Goal: Information Seeking & Learning: Find specific fact

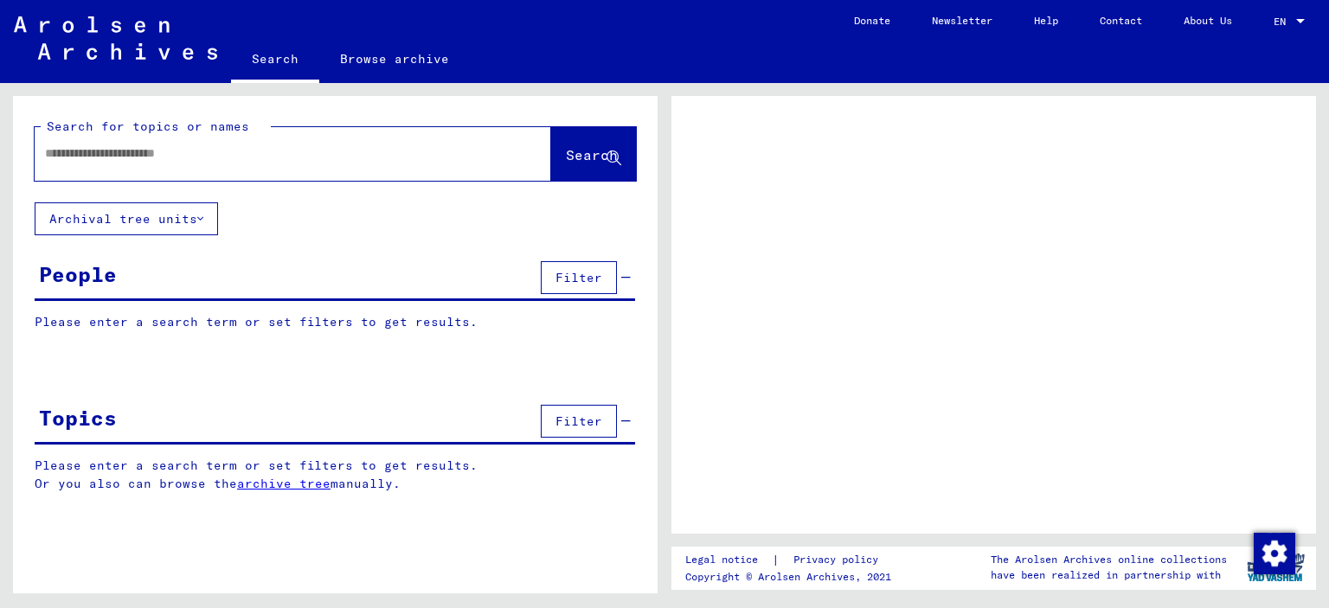
click at [218, 155] on input "text" at bounding box center [277, 154] width 465 height 18
type input "*"
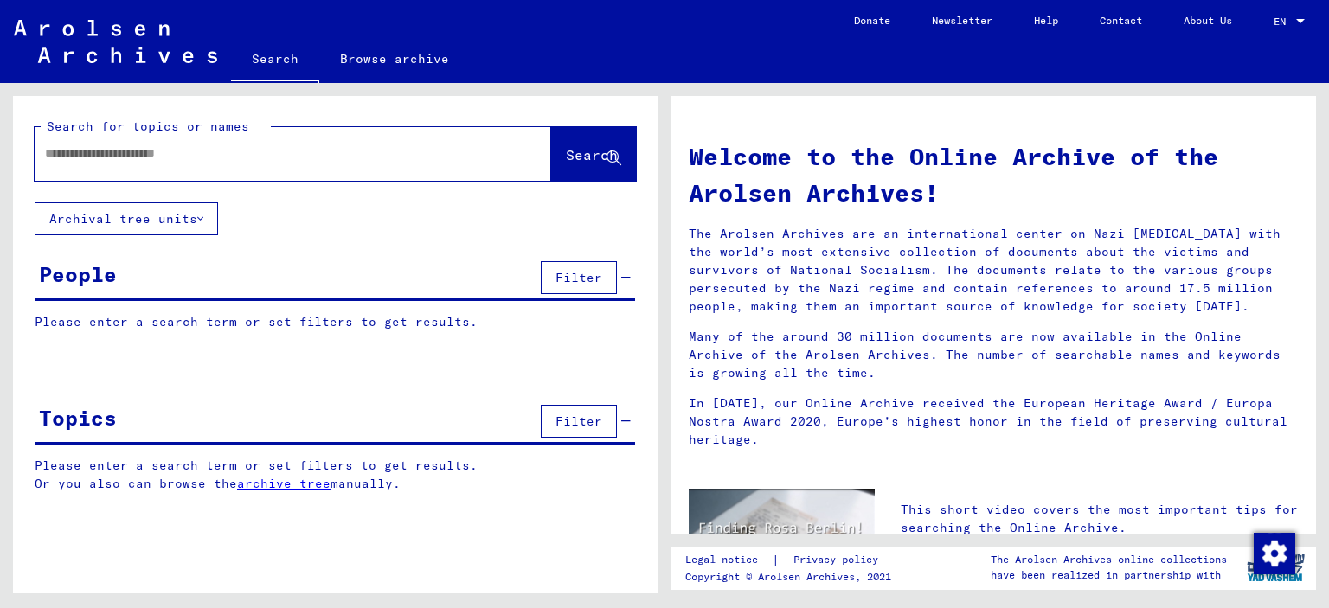
click at [218, 155] on input "text" at bounding box center [272, 154] width 454 height 18
type input "*****"
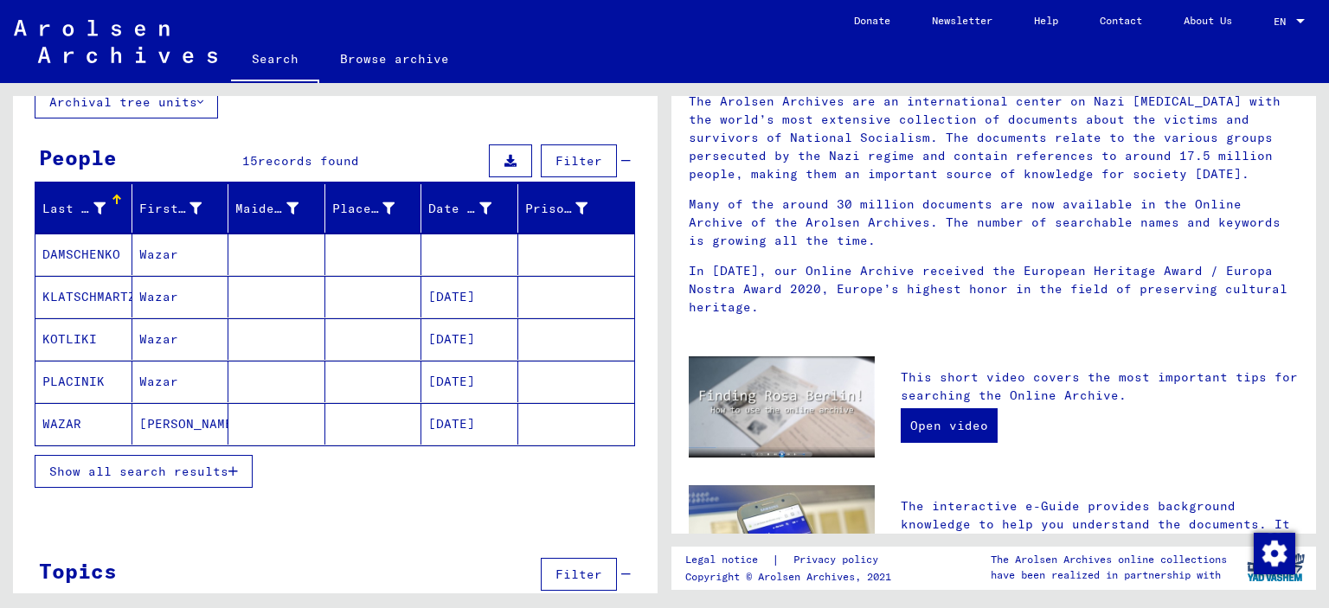
scroll to position [121, 0]
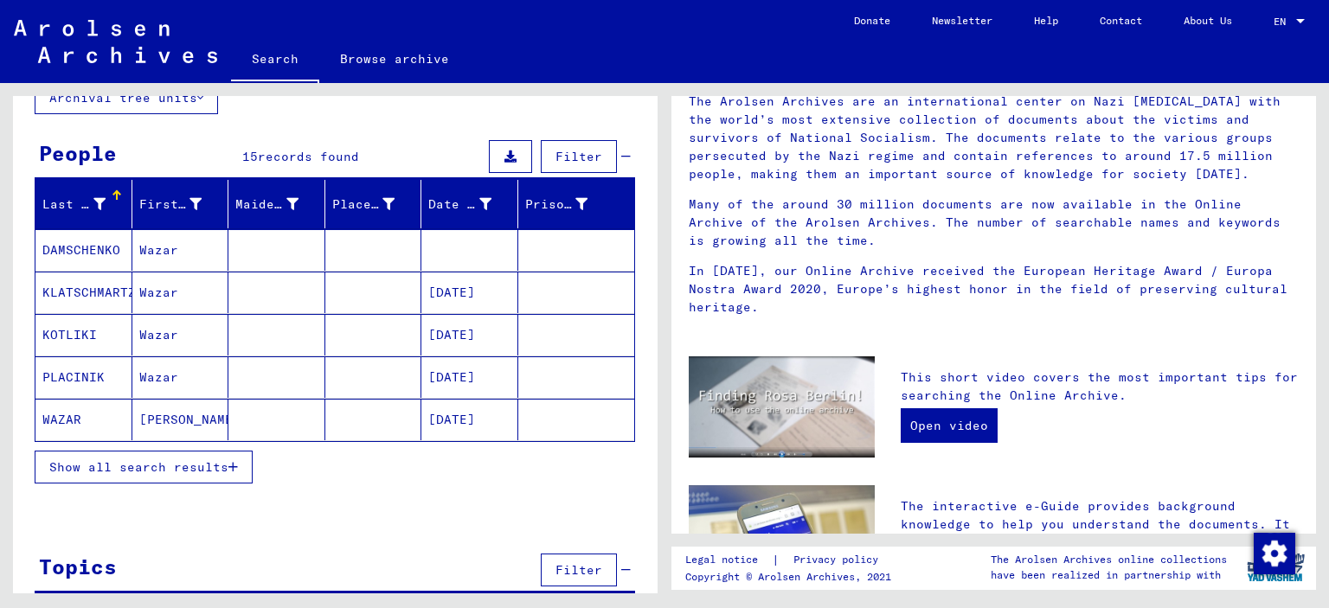
click at [206, 468] on span "Show all search results" at bounding box center [138, 468] width 179 height 16
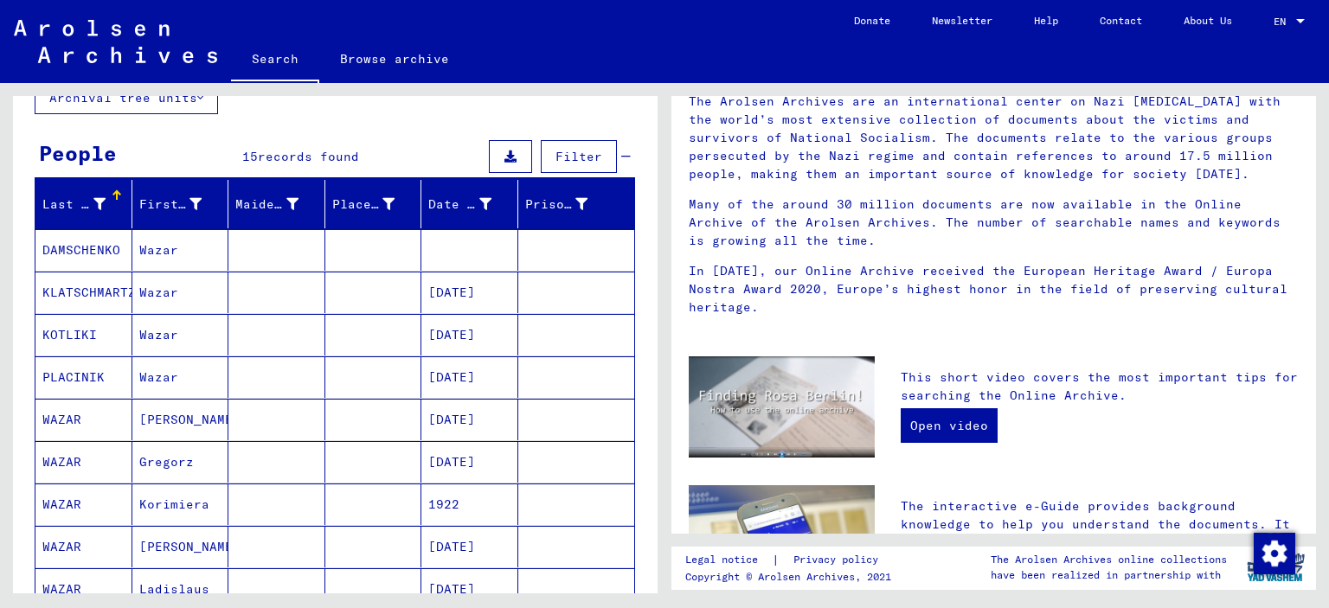
click at [312, 417] on mat-cell at bounding box center [276, 420] width 97 height 42
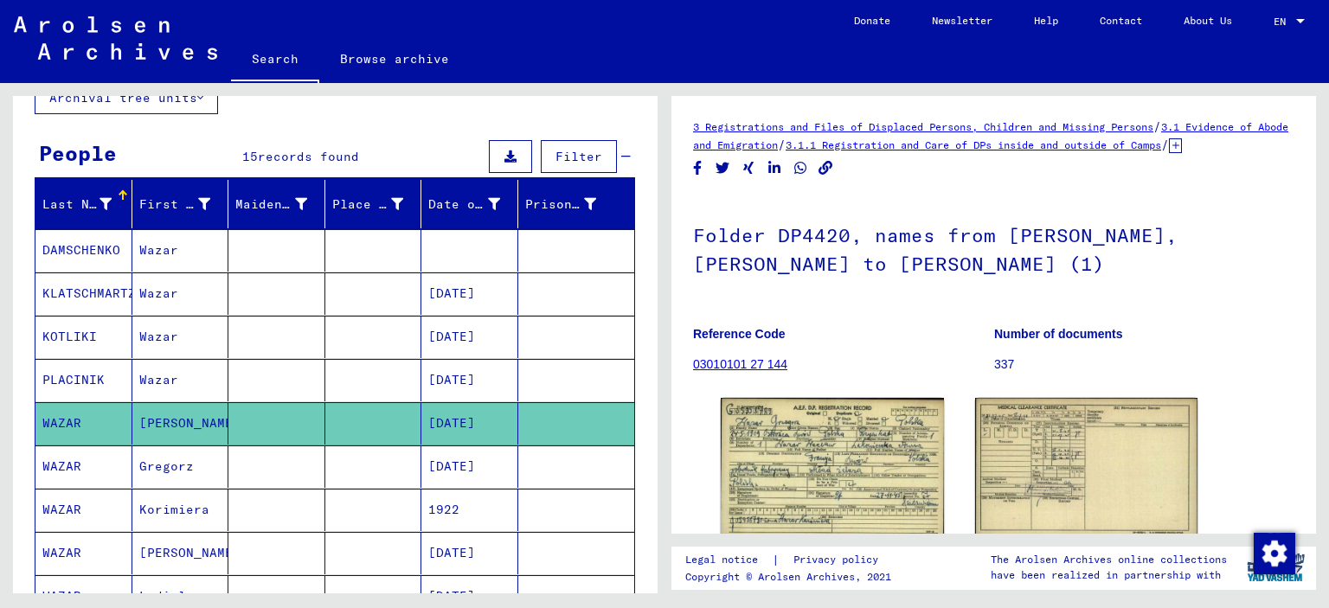
click at [505, 460] on mat-cell "[DATE]" at bounding box center [470, 467] width 97 height 42
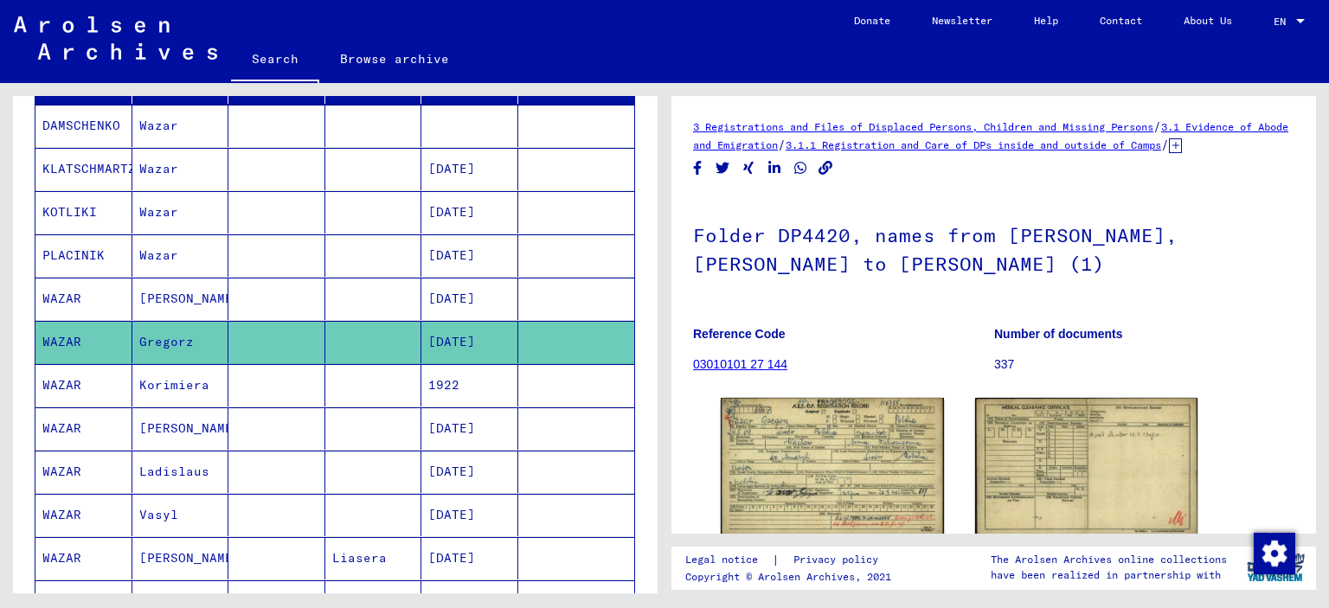
scroll to position [249, 0]
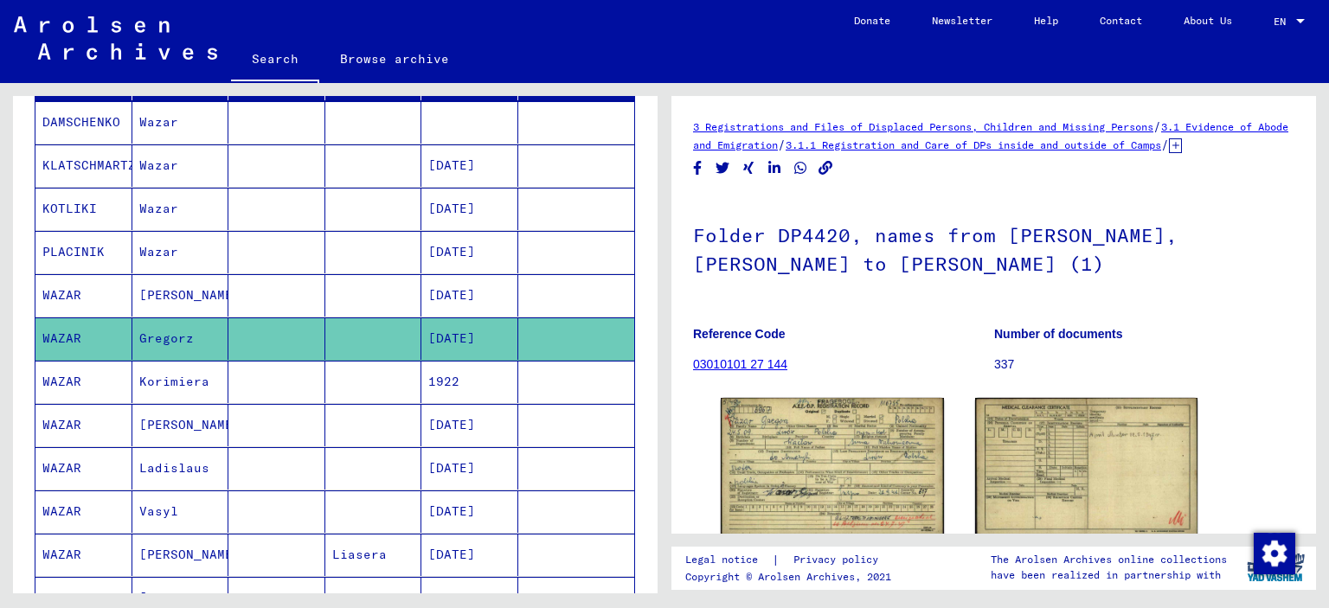
click at [302, 371] on mat-cell at bounding box center [276, 382] width 97 height 42
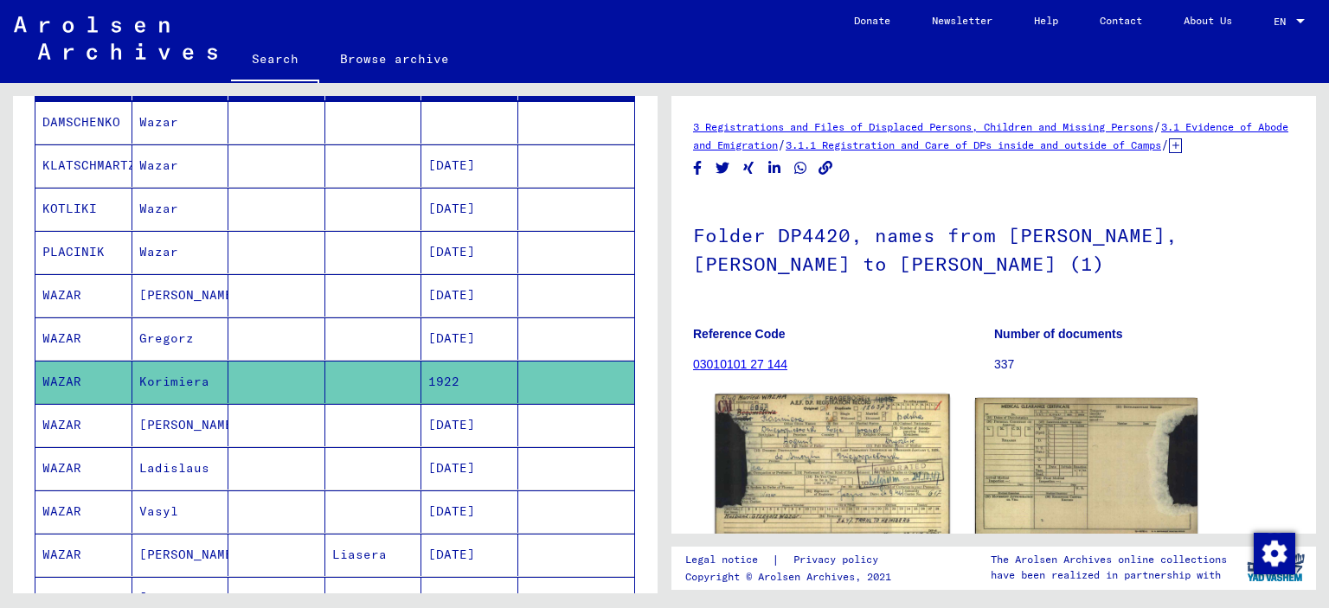
click at [926, 511] on img at bounding box center [833, 467] width 234 height 145
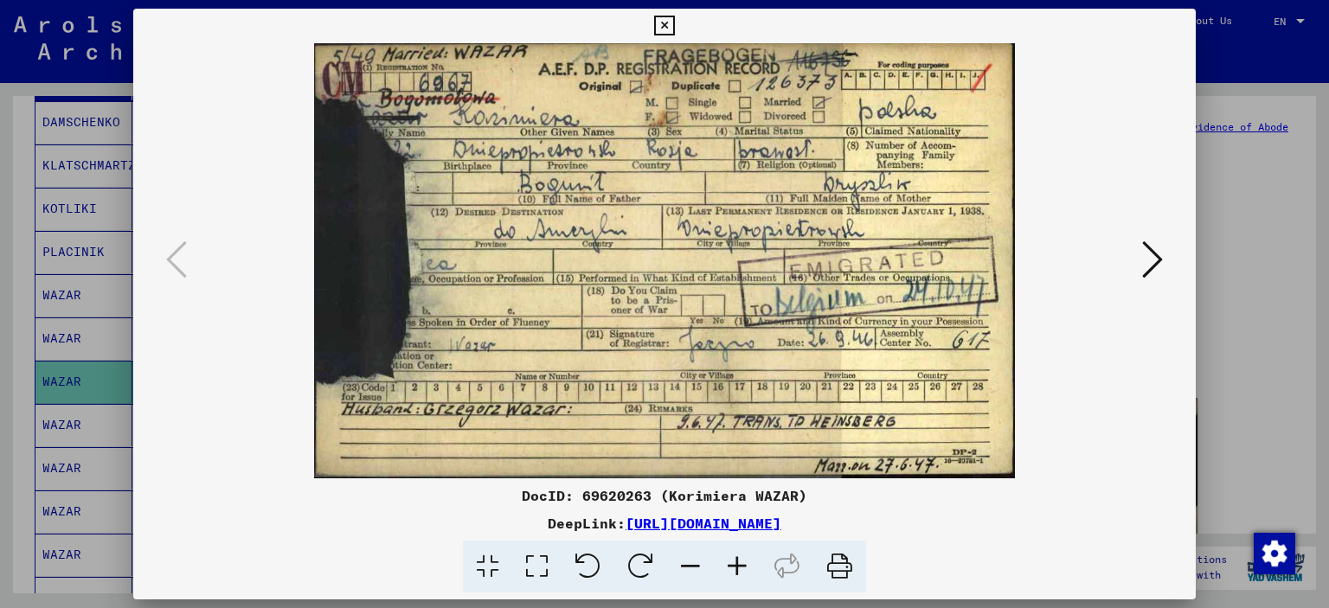
click at [664, 28] on icon at bounding box center [664, 26] width 20 height 21
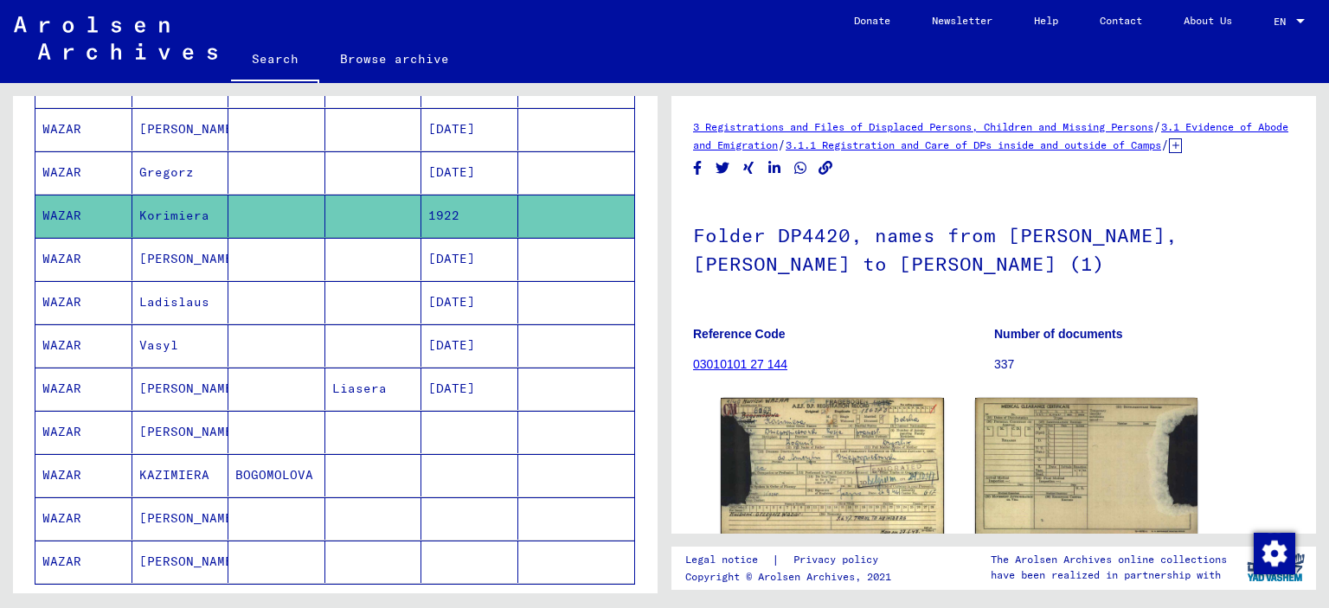
scroll to position [426, 0]
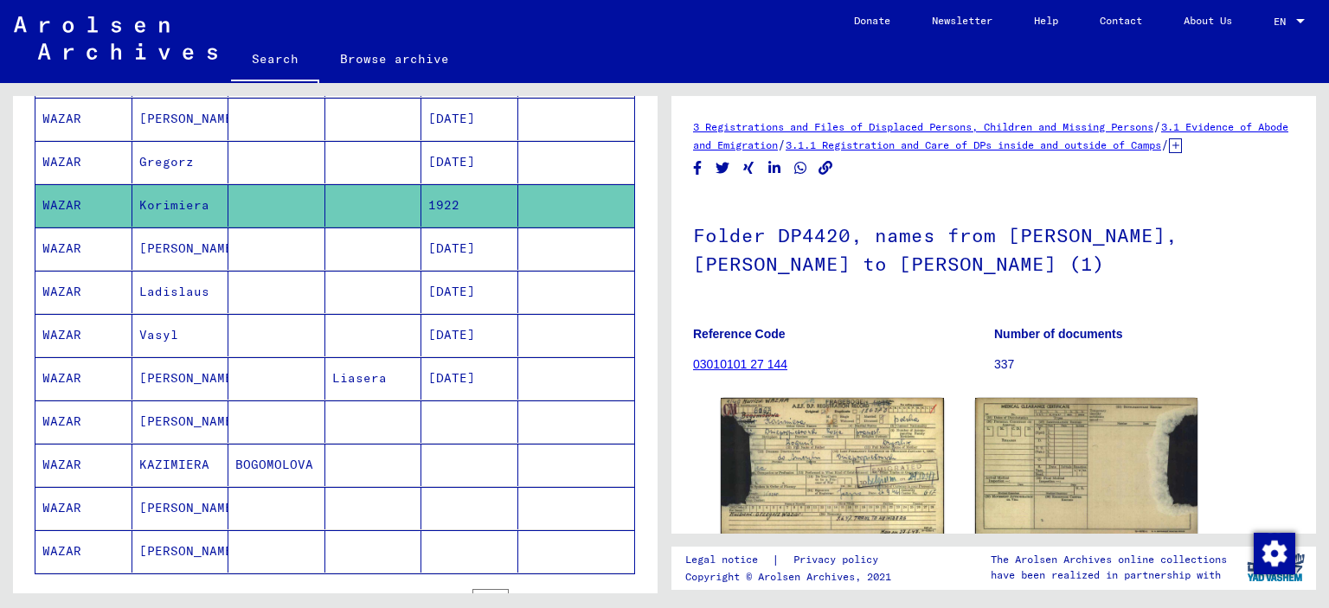
click at [440, 419] on mat-cell at bounding box center [470, 422] width 97 height 42
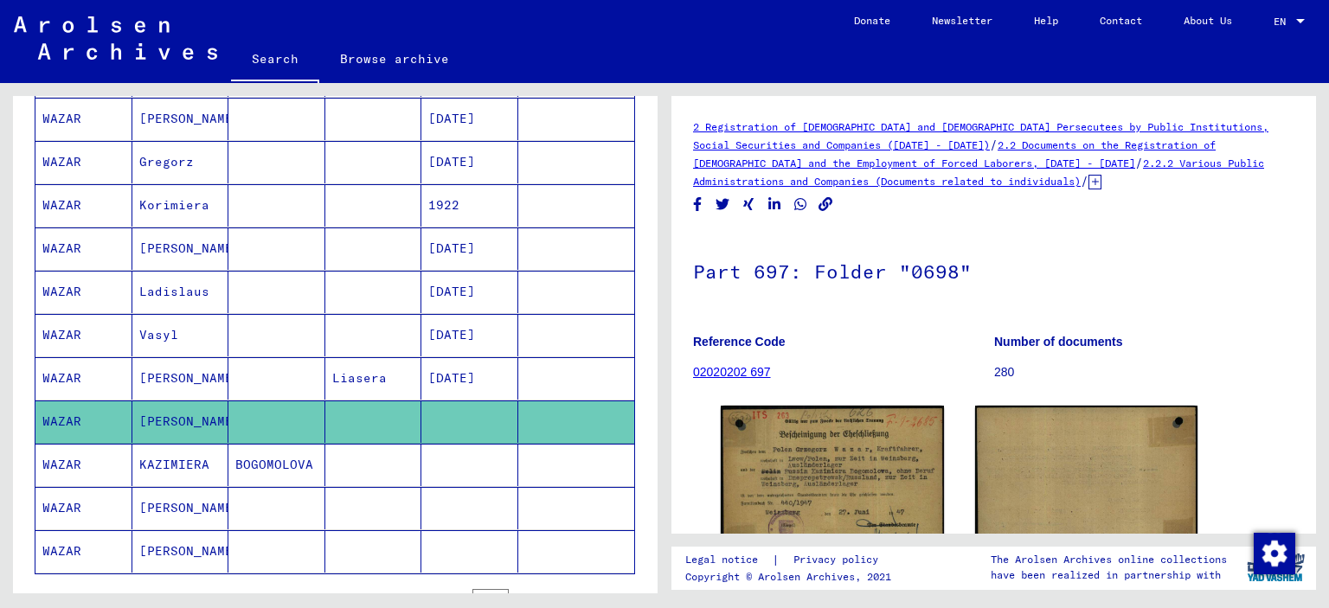
click at [464, 447] on mat-cell at bounding box center [470, 465] width 97 height 42
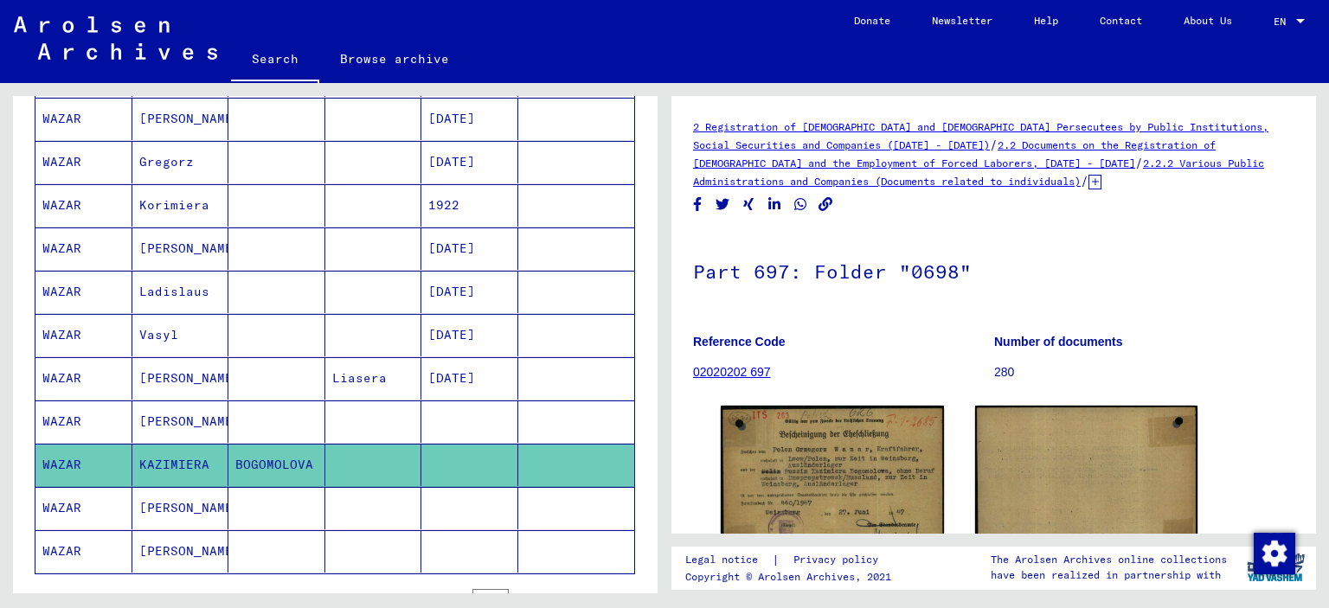
click at [435, 487] on mat-cell at bounding box center [470, 508] width 97 height 42
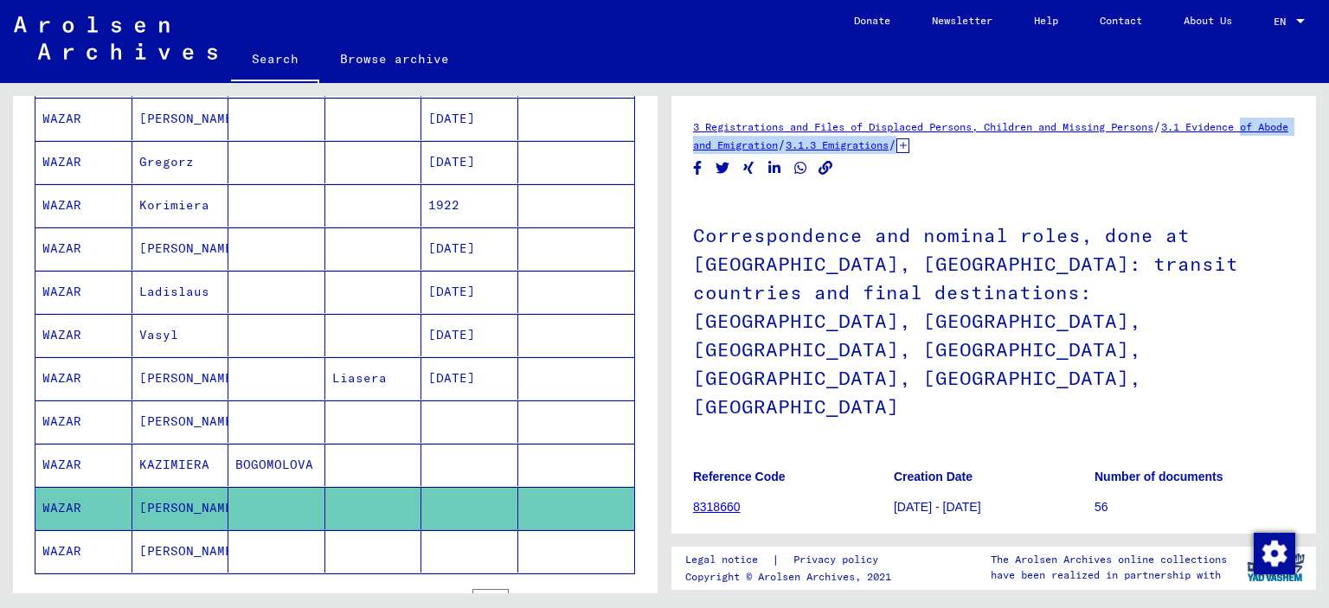
drag, startPoint x: 1284, startPoint y: 102, endPoint x: 1308, endPoint y: 148, distance: 51.5
click at [1308, 148] on div "3 Registrations and Files of Displaced Persons, Children and Missing Persons / …" at bounding box center [994, 315] width 645 height 438
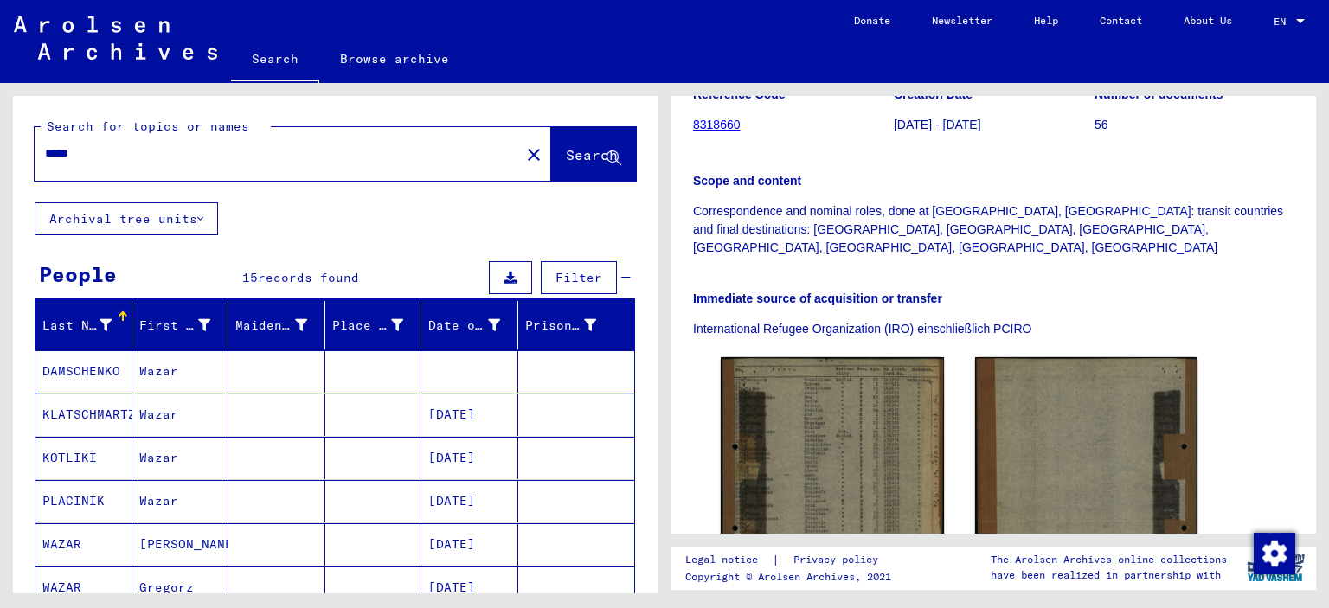
click at [524, 157] on mat-icon "close" at bounding box center [534, 155] width 21 height 21
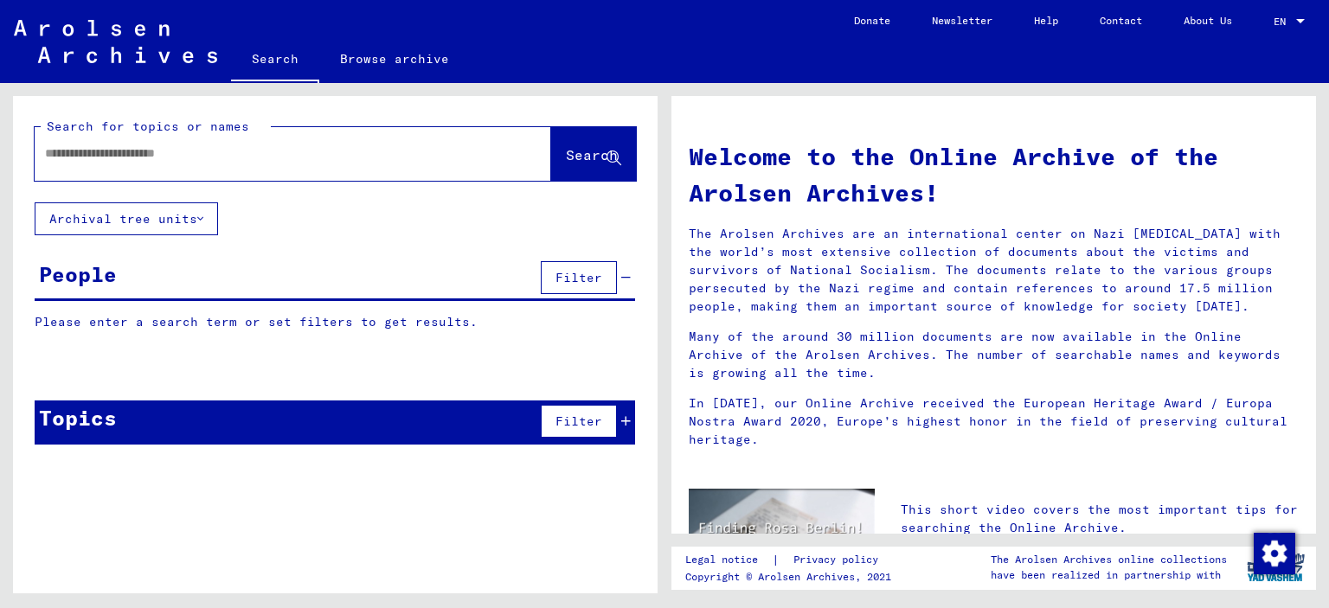
click at [380, 155] on input "text" at bounding box center [272, 154] width 454 height 18
type input "**********"
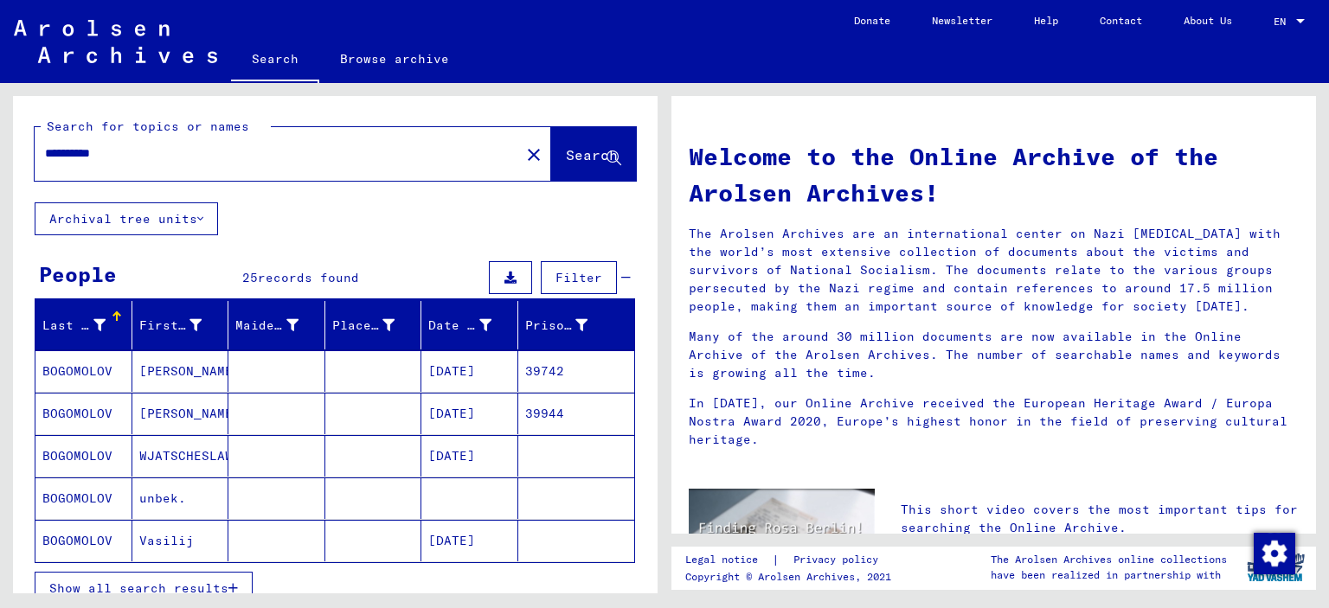
scroll to position [135, 0]
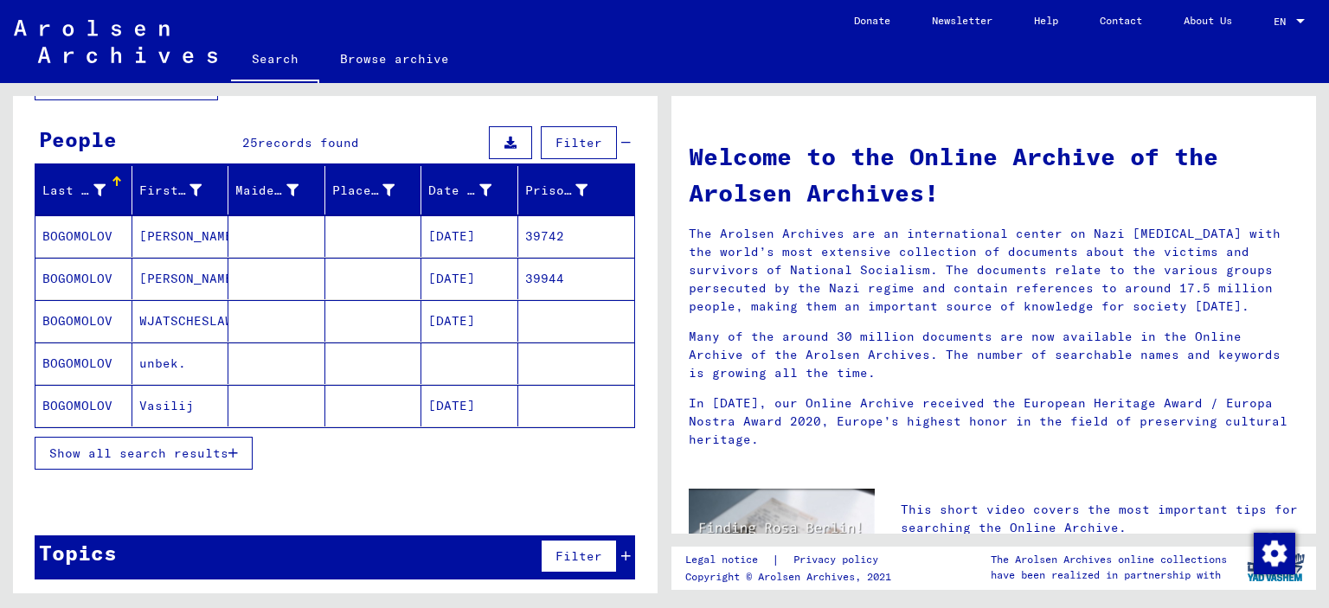
click at [194, 446] on span "Show all search results" at bounding box center [138, 454] width 179 height 16
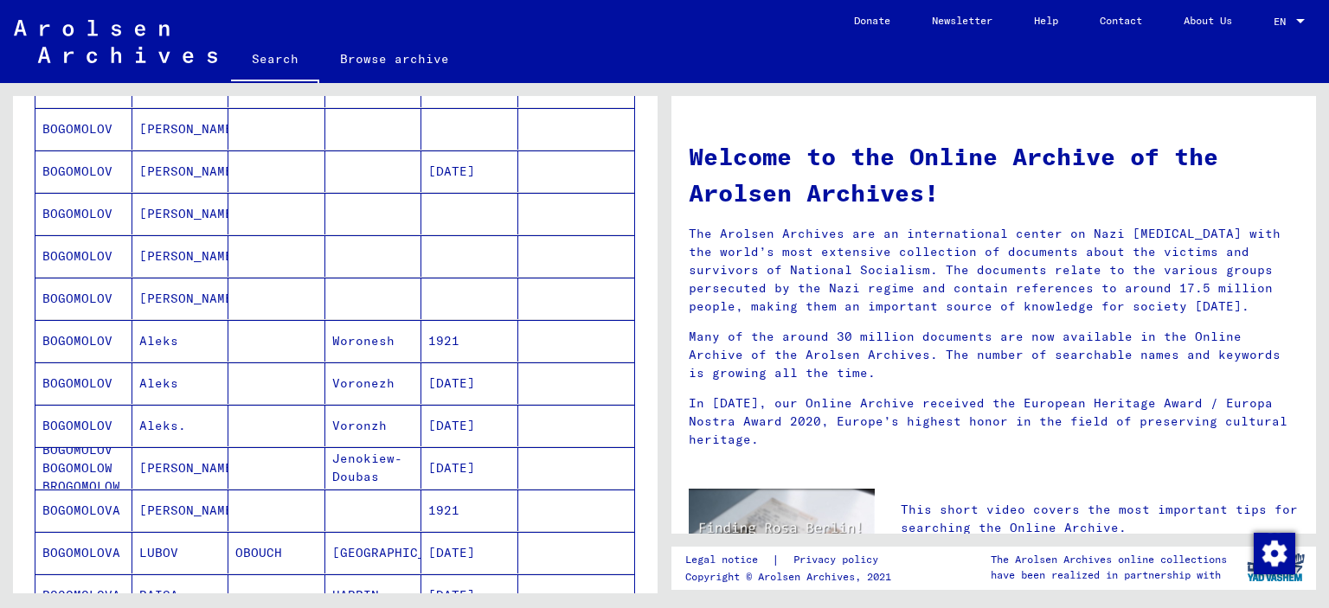
scroll to position [1028, 0]
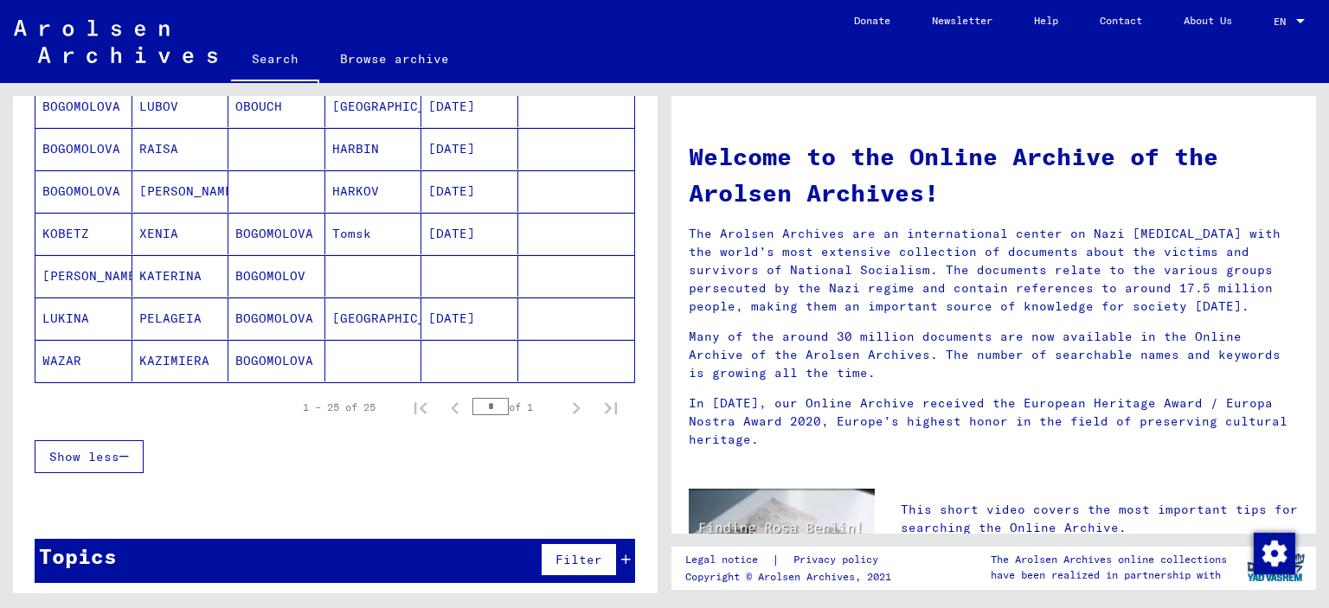
click at [518, 357] on mat-cell at bounding box center [576, 361] width 117 height 42
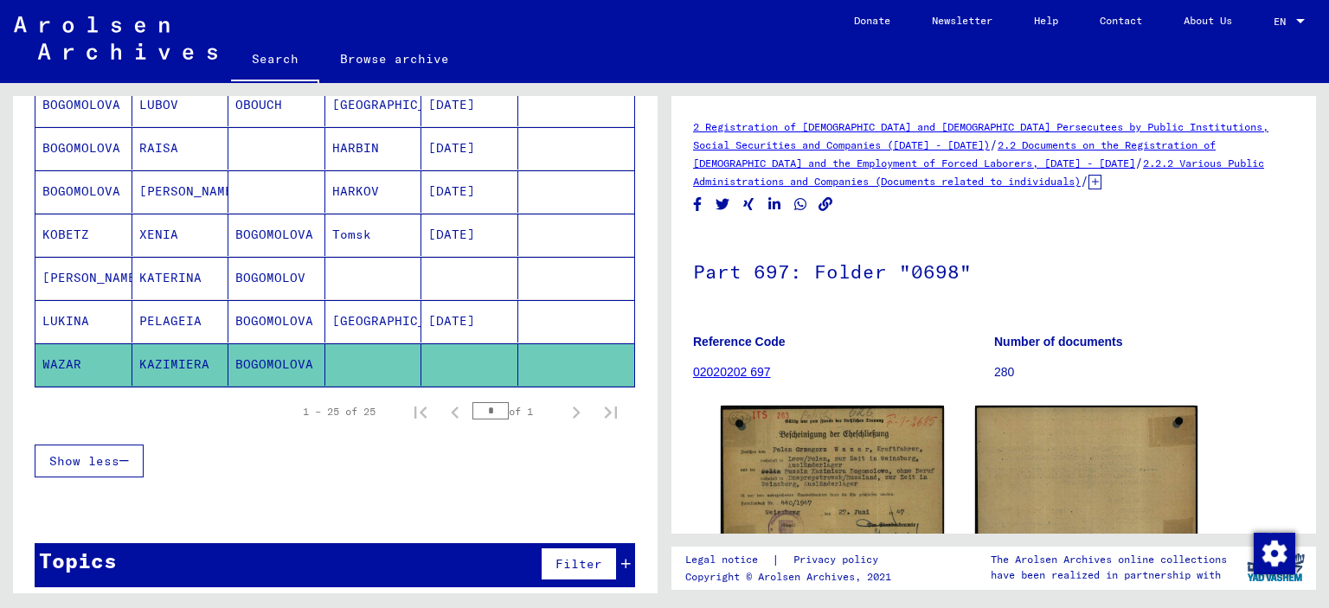
scroll to position [1044, 0]
